Goal: Information Seeking & Learning: Learn about a topic

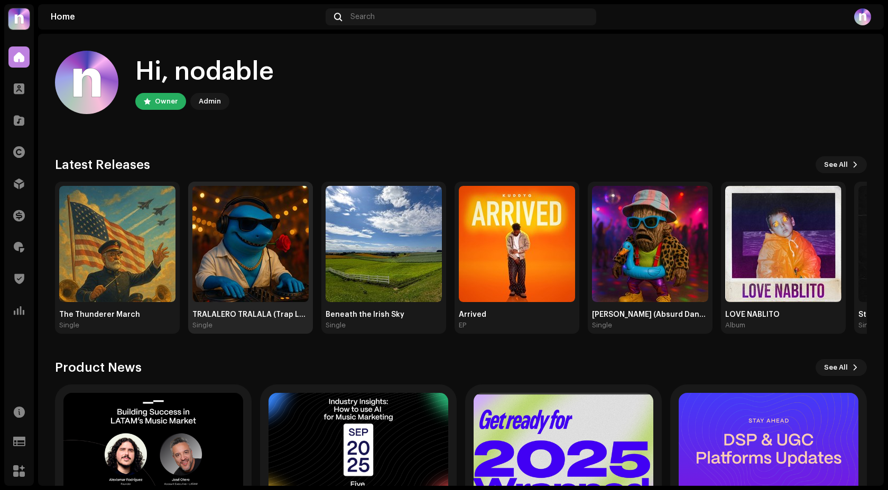
click at [224, 254] on img at bounding box center [250, 244] width 116 height 116
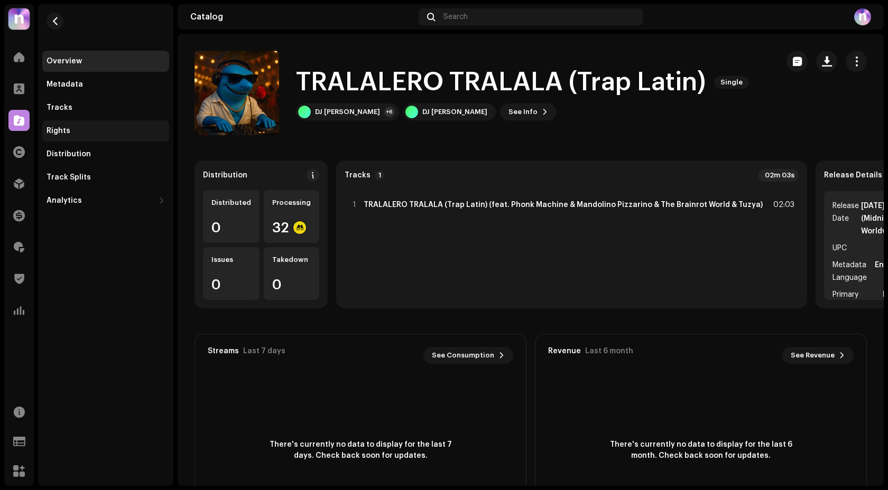
click at [94, 128] on div "Rights" at bounding box center [106, 131] width 118 height 8
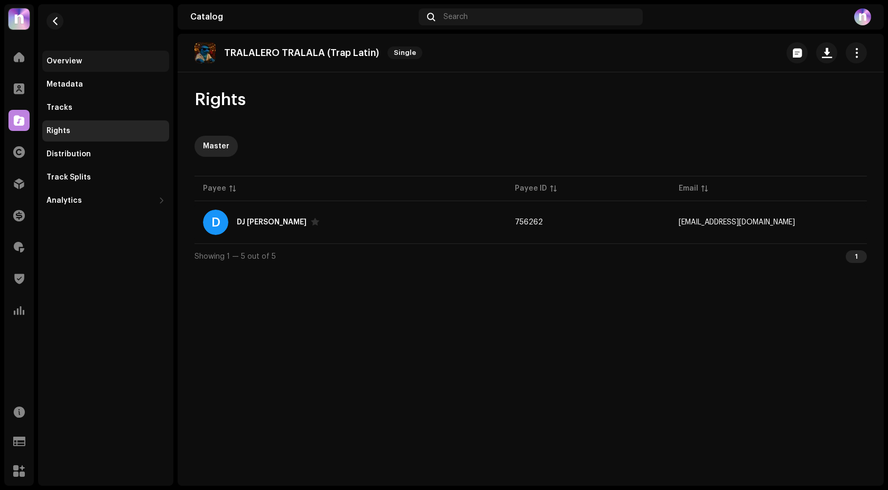
click at [104, 63] on div "Overview" at bounding box center [106, 61] width 118 height 8
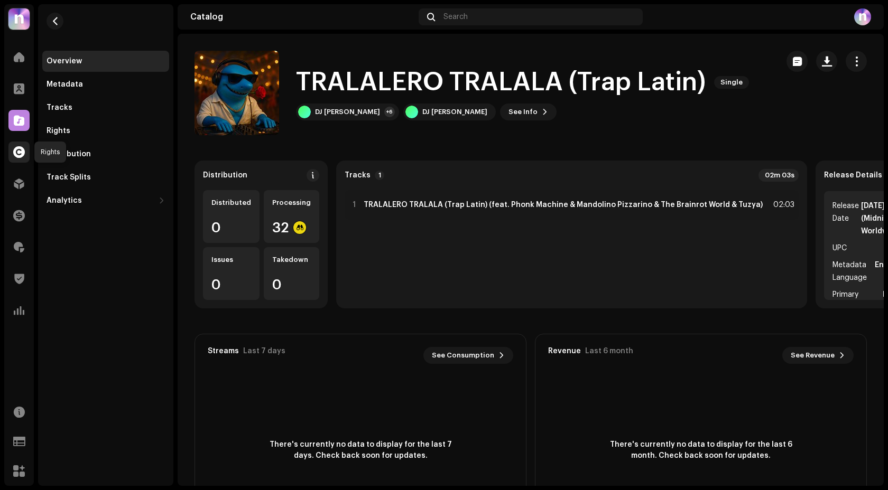
click at [15, 145] on div at bounding box center [18, 152] width 21 height 21
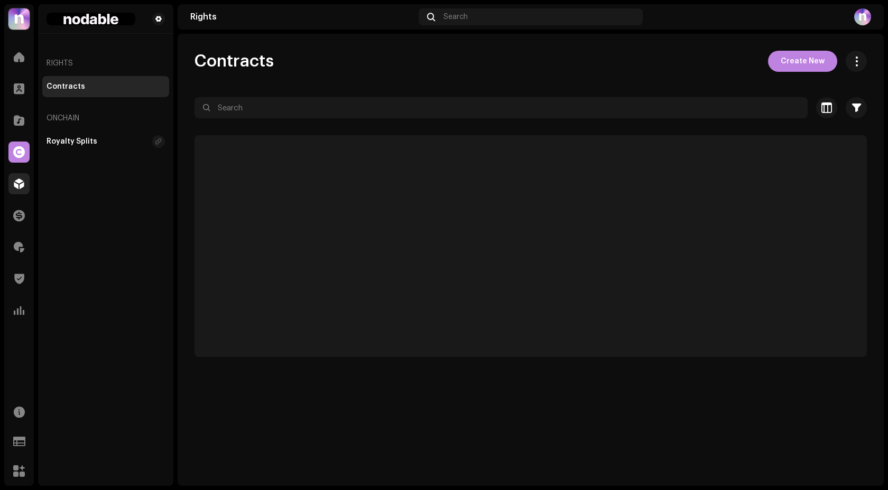
click at [18, 177] on div at bounding box center [18, 183] width 21 height 21
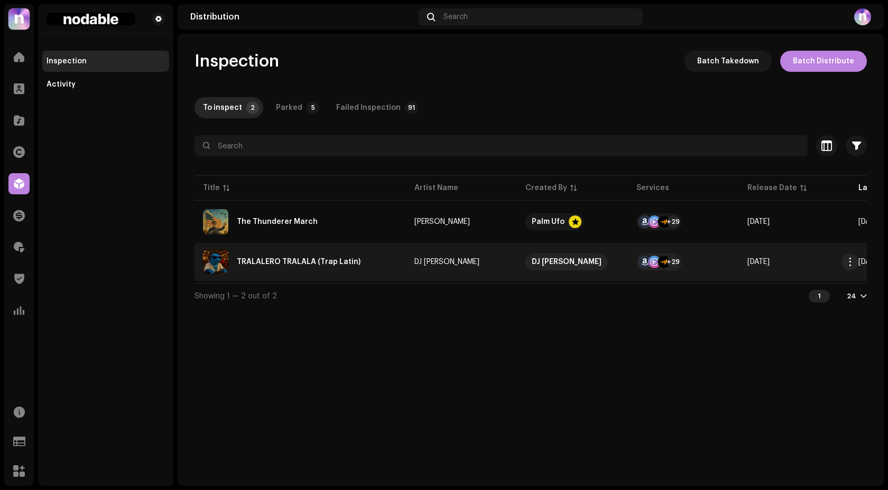
click at [367, 257] on div "TRALALERO TRALALA (Trap Latin)" at bounding box center [300, 261] width 194 height 25
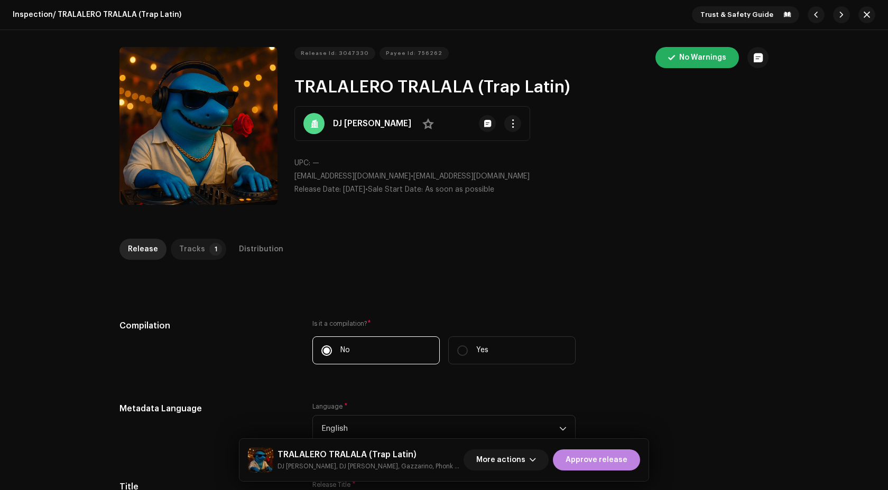
click at [194, 244] on div "Tracks" at bounding box center [192, 249] width 26 height 21
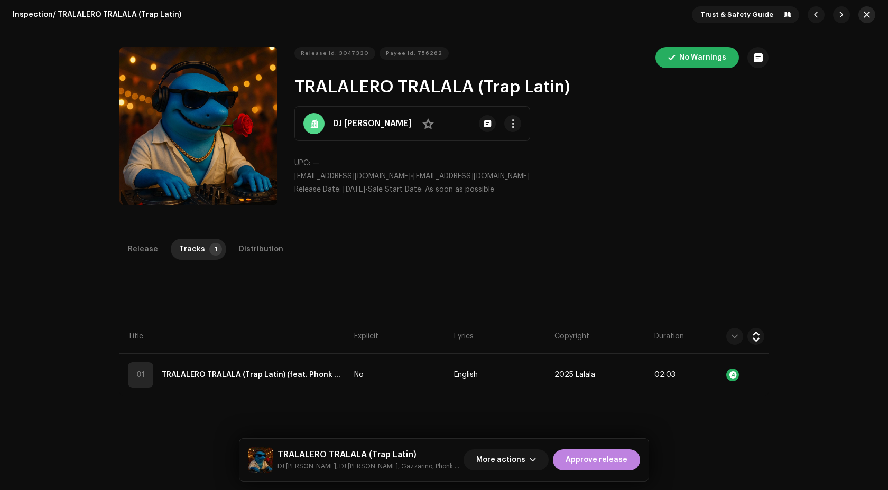
click at [868, 17] on button "button" at bounding box center [866, 14] width 17 height 17
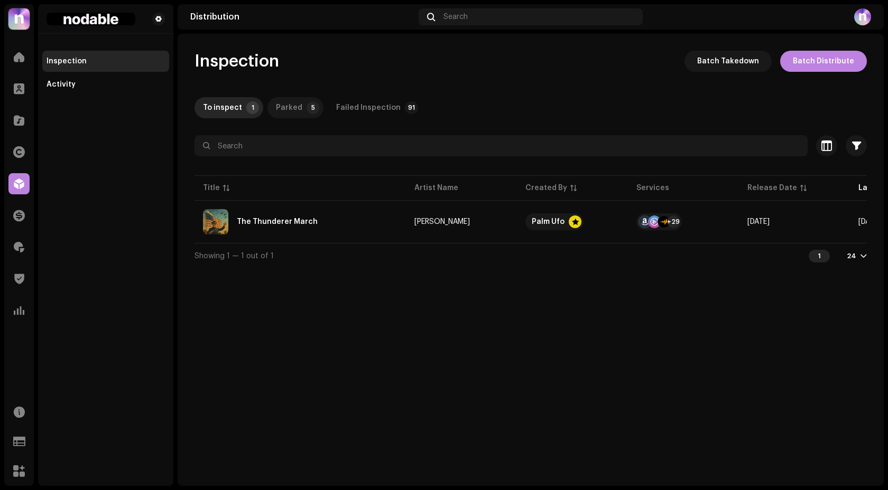
click at [291, 109] on div "Parked" at bounding box center [289, 107] width 26 height 21
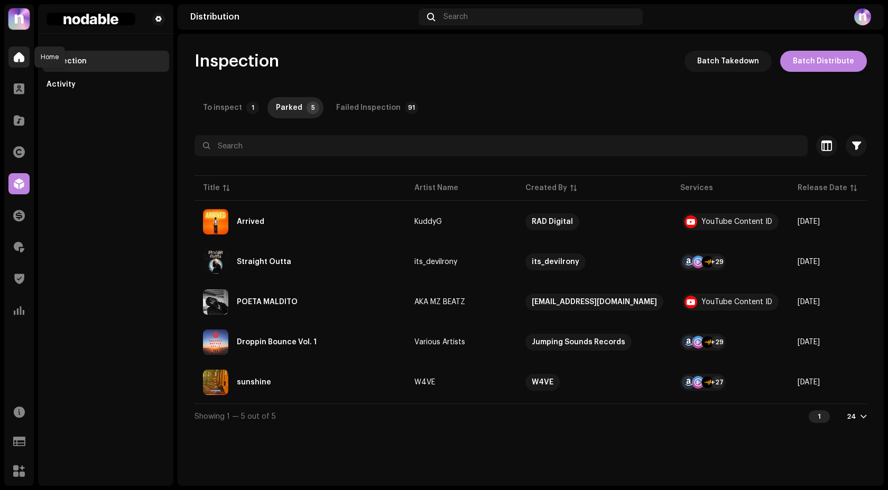
click at [22, 63] on div at bounding box center [18, 57] width 21 height 21
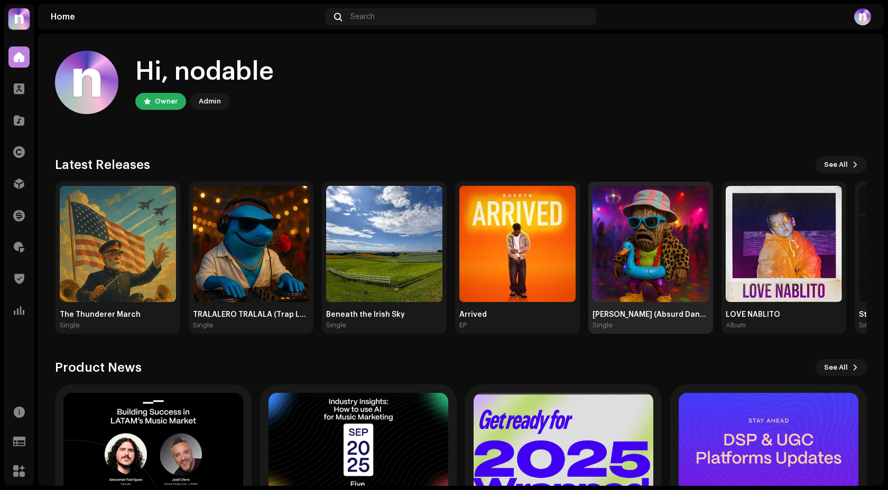
click at [690, 224] on img at bounding box center [650, 244] width 116 height 116
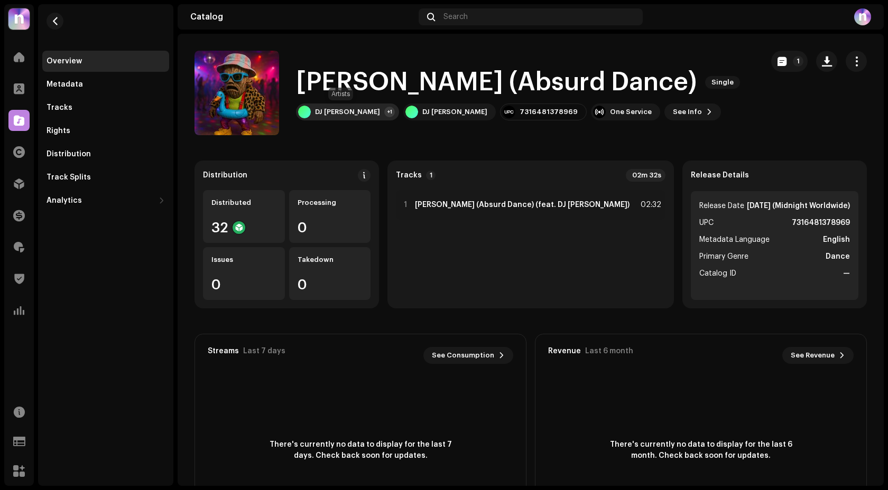
click at [370, 107] on div "DJ Lalala Tralalá +1" at bounding box center [347, 112] width 103 height 17
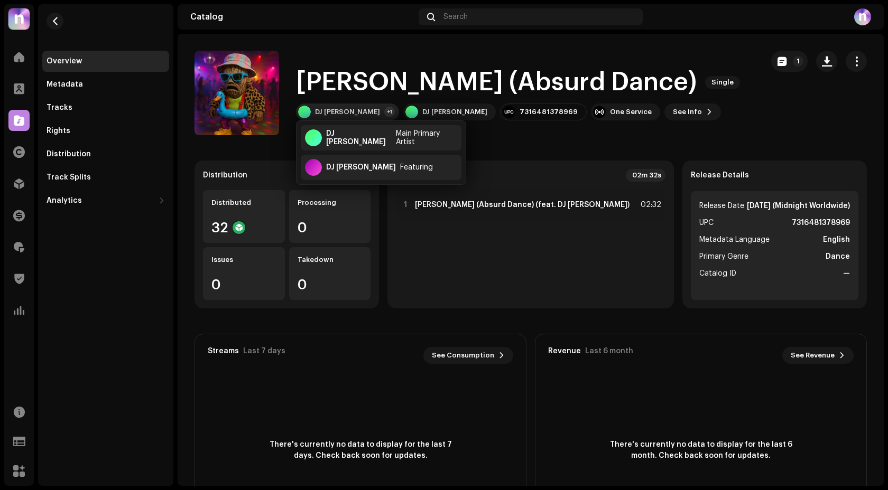
click at [370, 107] on div "DJ Lalala Tralalá +1" at bounding box center [347, 112] width 103 height 17
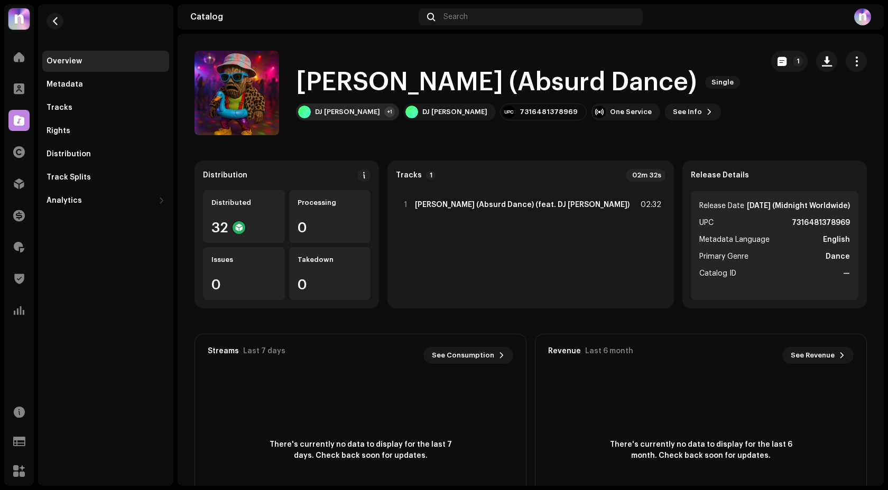
click at [358, 111] on div "DJ [PERSON_NAME]" at bounding box center [347, 112] width 65 height 8
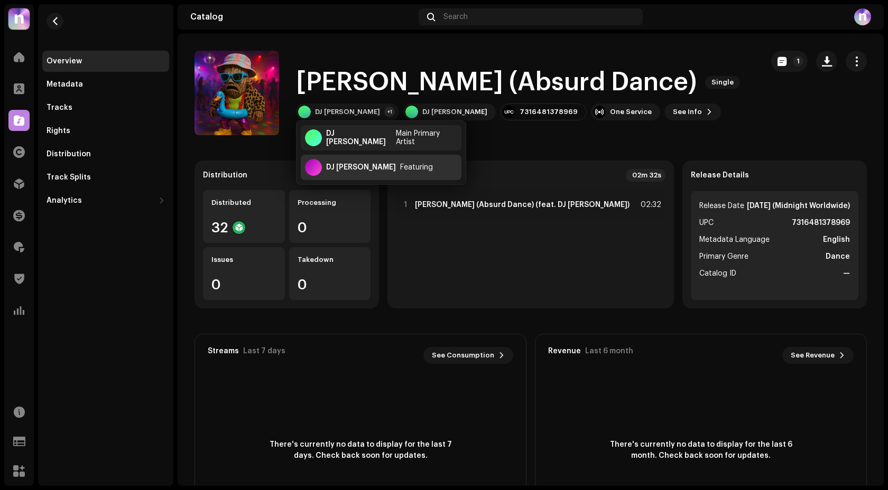
click at [365, 168] on div "DJ Tralalero Tralala" at bounding box center [361, 167] width 70 height 8
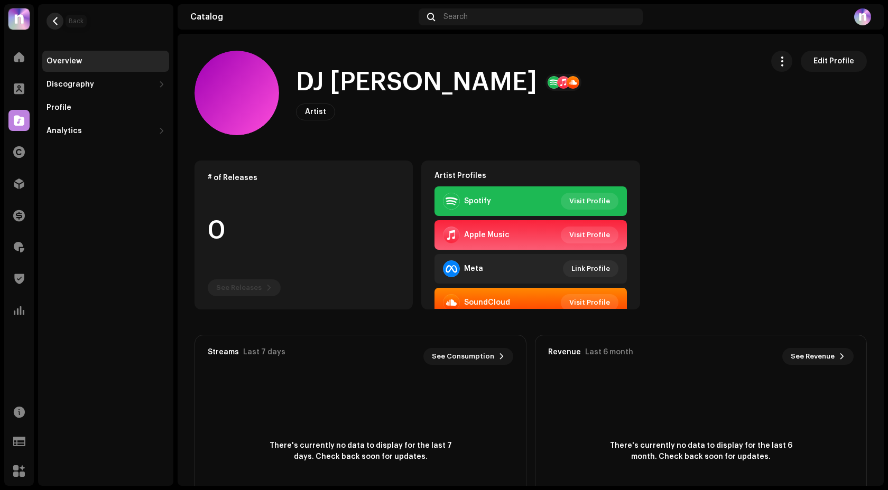
click at [53, 25] on button "button" at bounding box center [55, 21] width 17 height 17
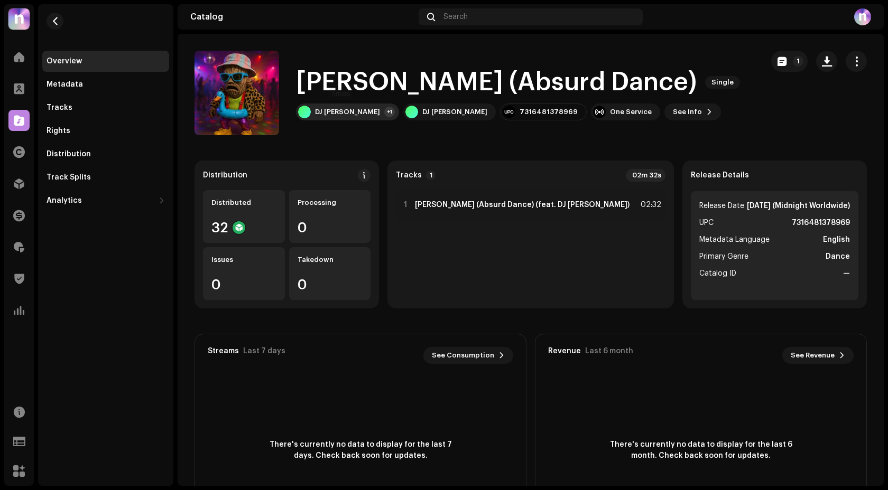
click at [351, 110] on div "DJ [PERSON_NAME]" at bounding box center [347, 112] width 65 height 8
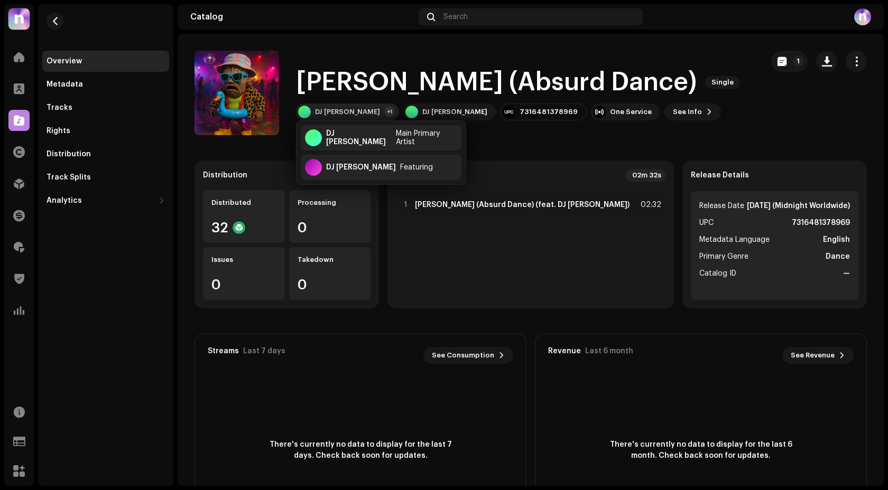
click at [351, 110] on div "DJ [PERSON_NAME]" at bounding box center [347, 112] width 65 height 8
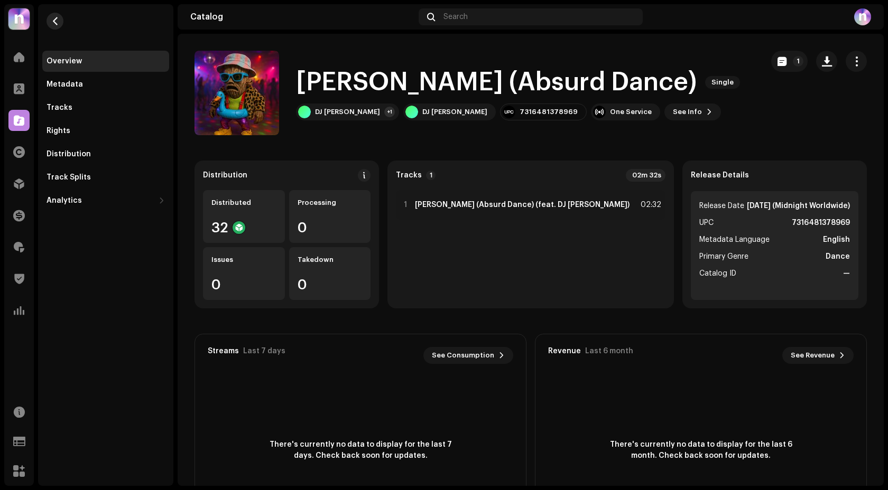
click at [54, 24] on span "button" at bounding box center [55, 21] width 8 height 8
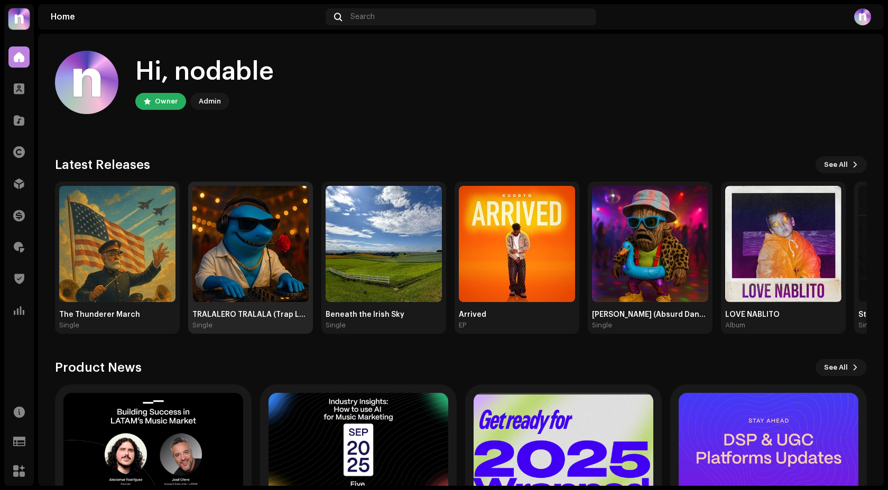
click at [255, 238] on img at bounding box center [250, 244] width 116 height 116
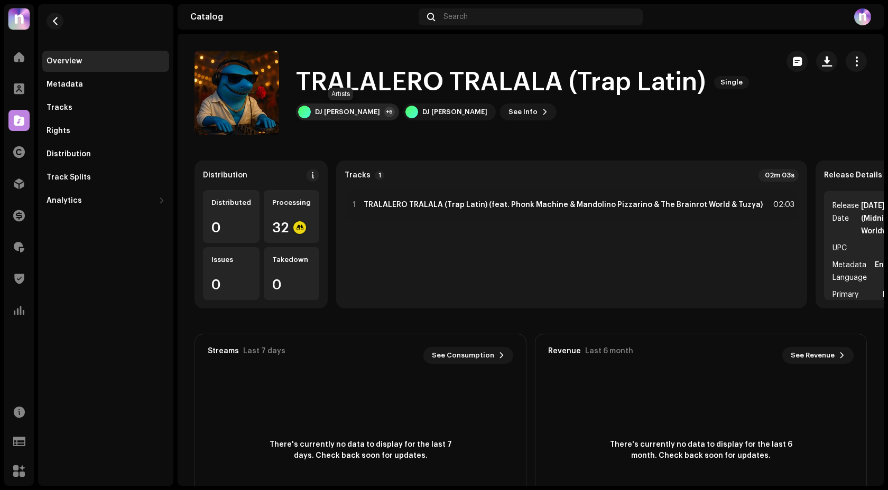
click at [365, 115] on div "DJ [PERSON_NAME]" at bounding box center [347, 112] width 65 height 8
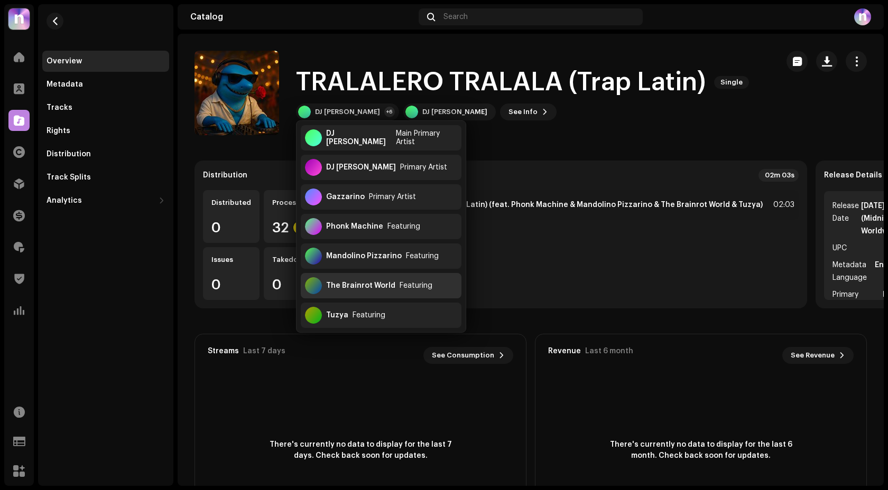
click at [384, 286] on div "The Brainrot World" at bounding box center [360, 286] width 69 height 8
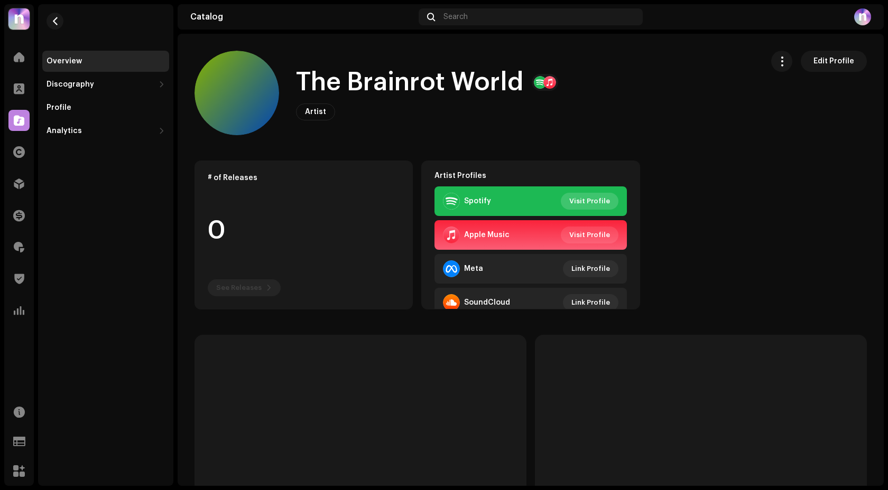
click at [586, 198] on span "Visit Profile" at bounding box center [589, 201] width 41 height 21
